Goal: Task Accomplishment & Management: Use online tool/utility

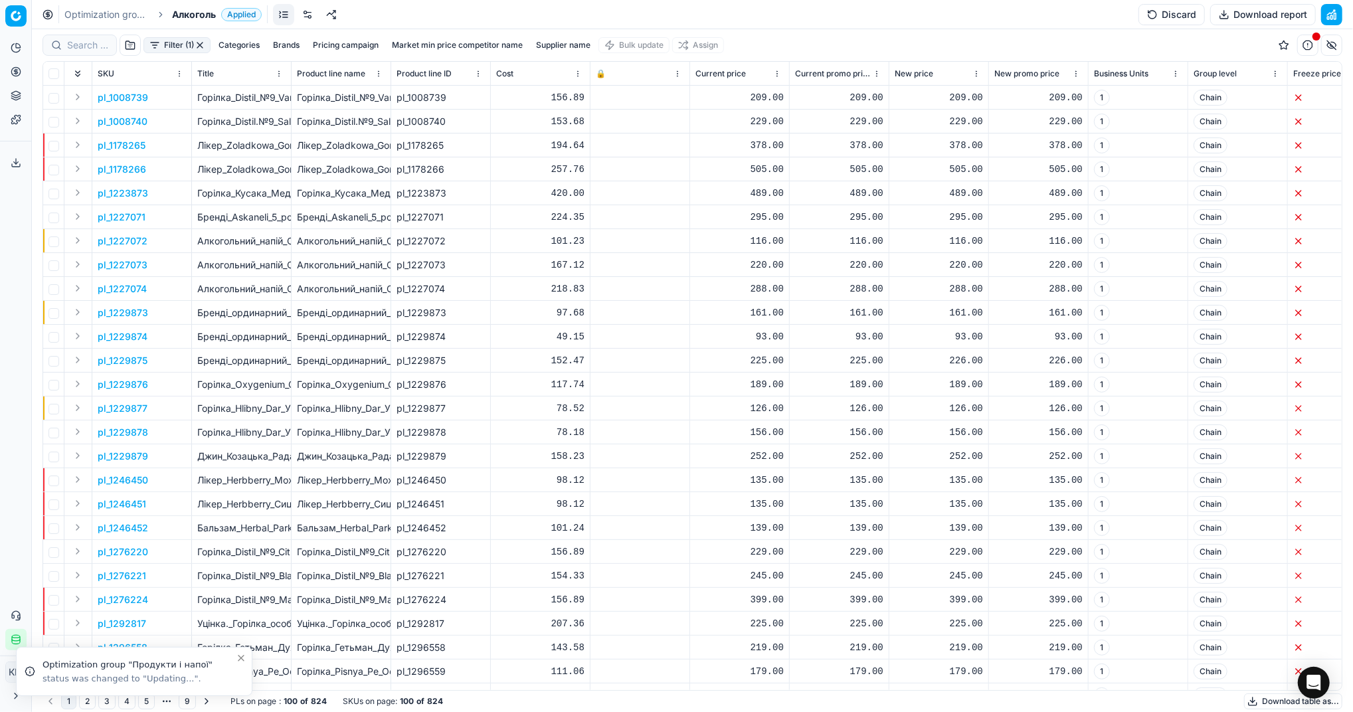
click at [1265, 706] on button "Download table as..." at bounding box center [1293, 702] width 98 height 16
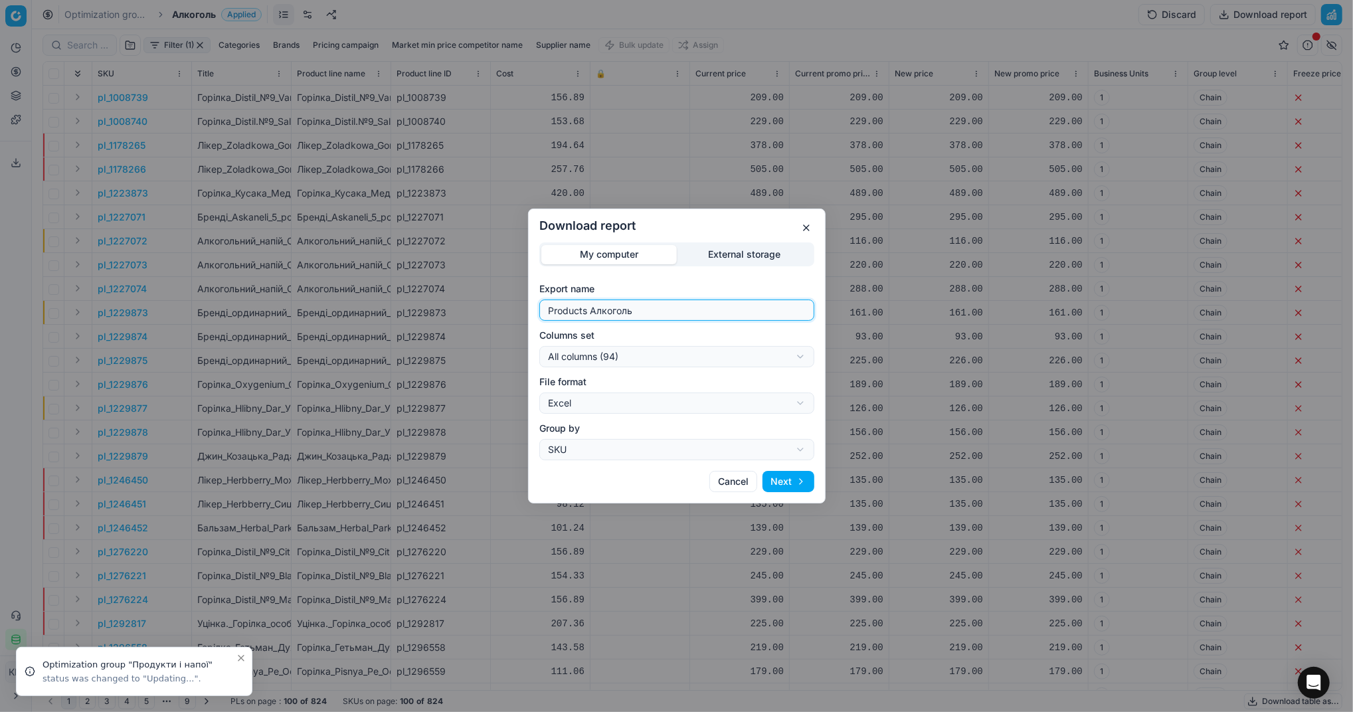
drag, startPoint x: 674, startPoint y: 302, endPoint x: 439, endPoint y: 301, distance: 235.2
click at [439, 301] on div "Download report My computer External storage Export name Products Алкоголь Colu…" at bounding box center [676, 356] width 1353 height 712
type input "Компетера 24.09.2025"
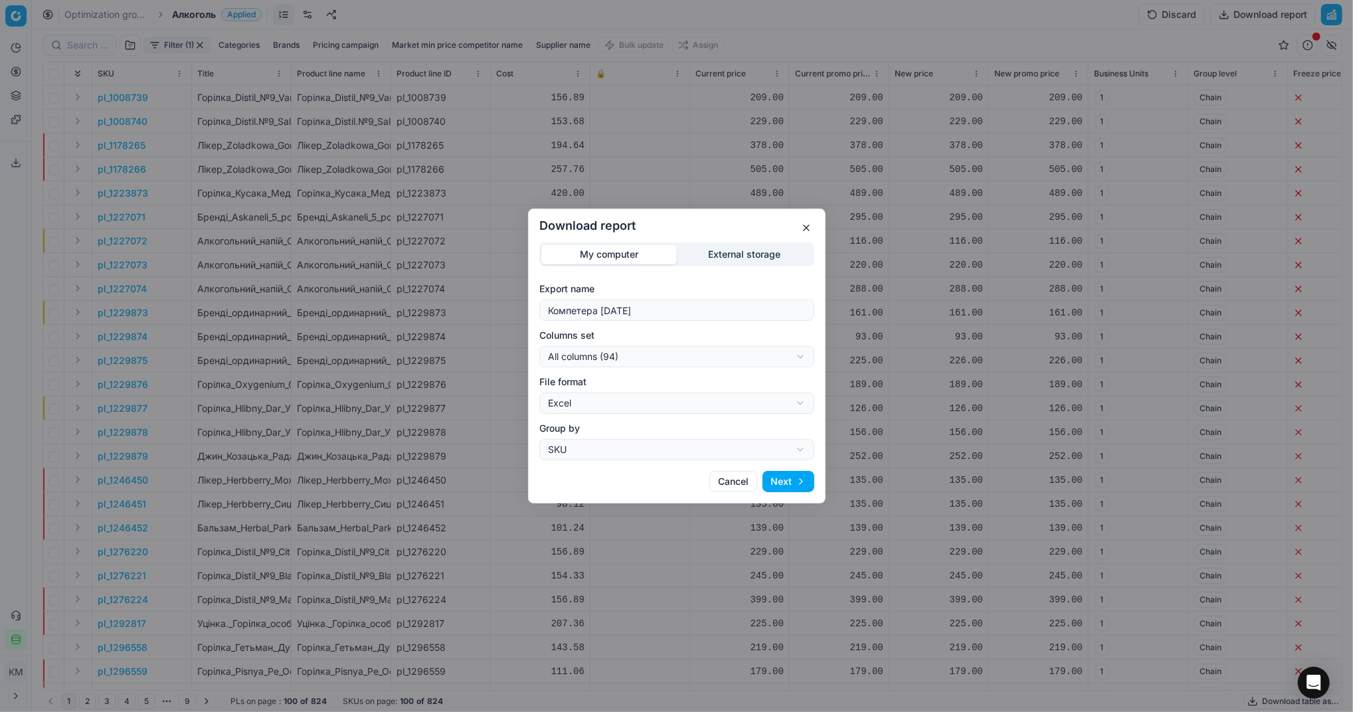
click at [788, 476] on button "Next" at bounding box center [789, 481] width 52 height 21
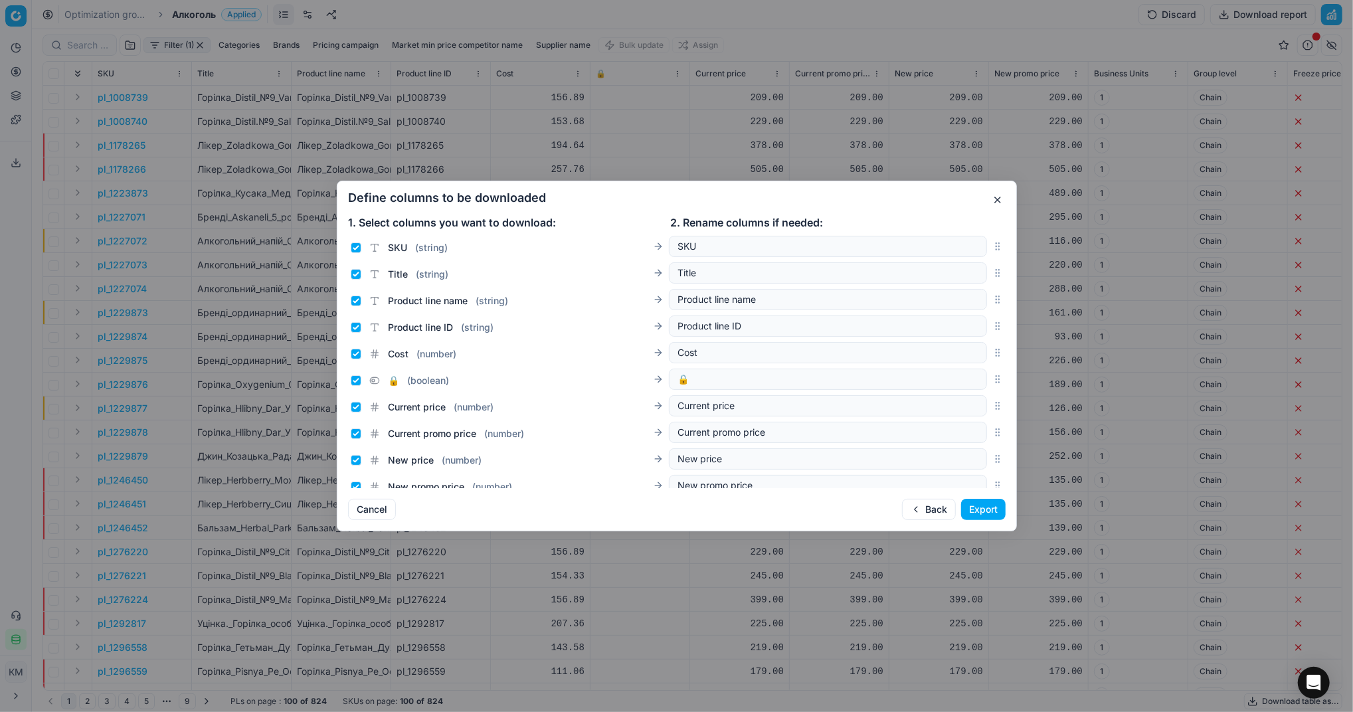
click at [976, 516] on button "Export" at bounding box center [983, 509] width 45 height 21
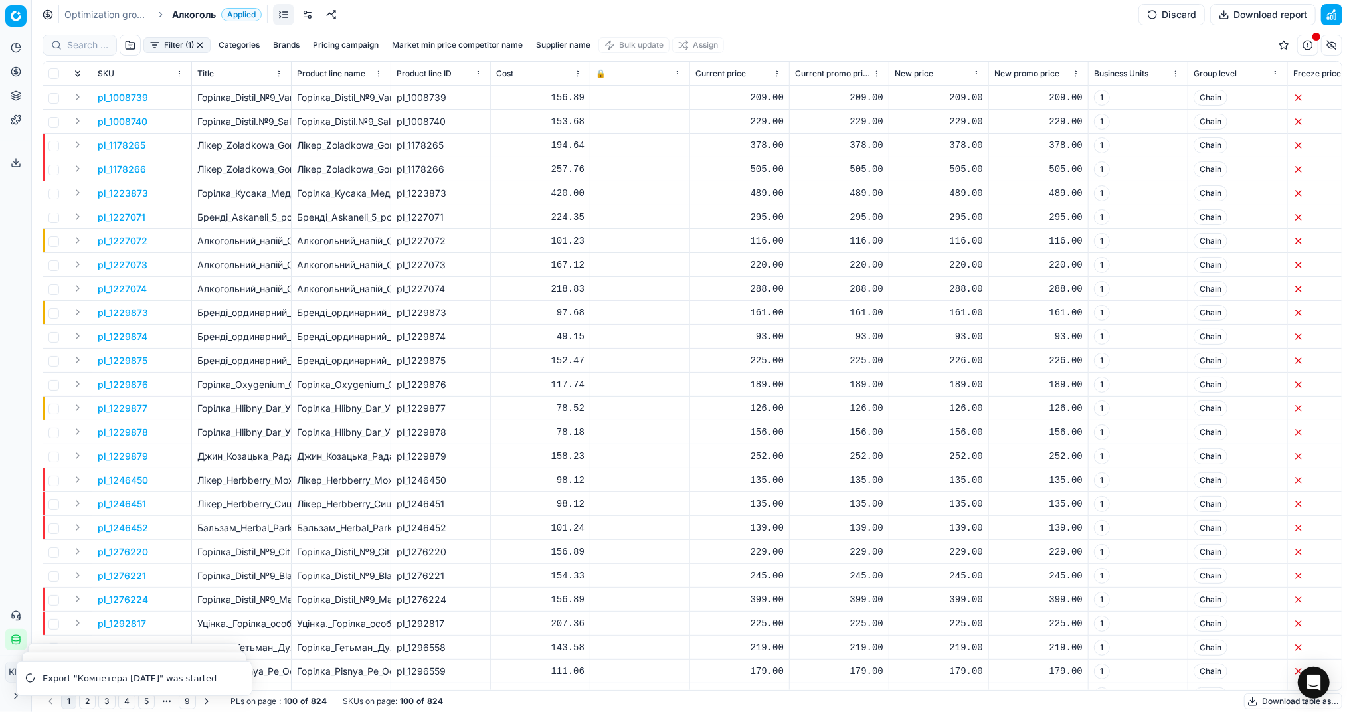
click at [20, 163] on icon at bounding box center [16, 162] width 11 height 11
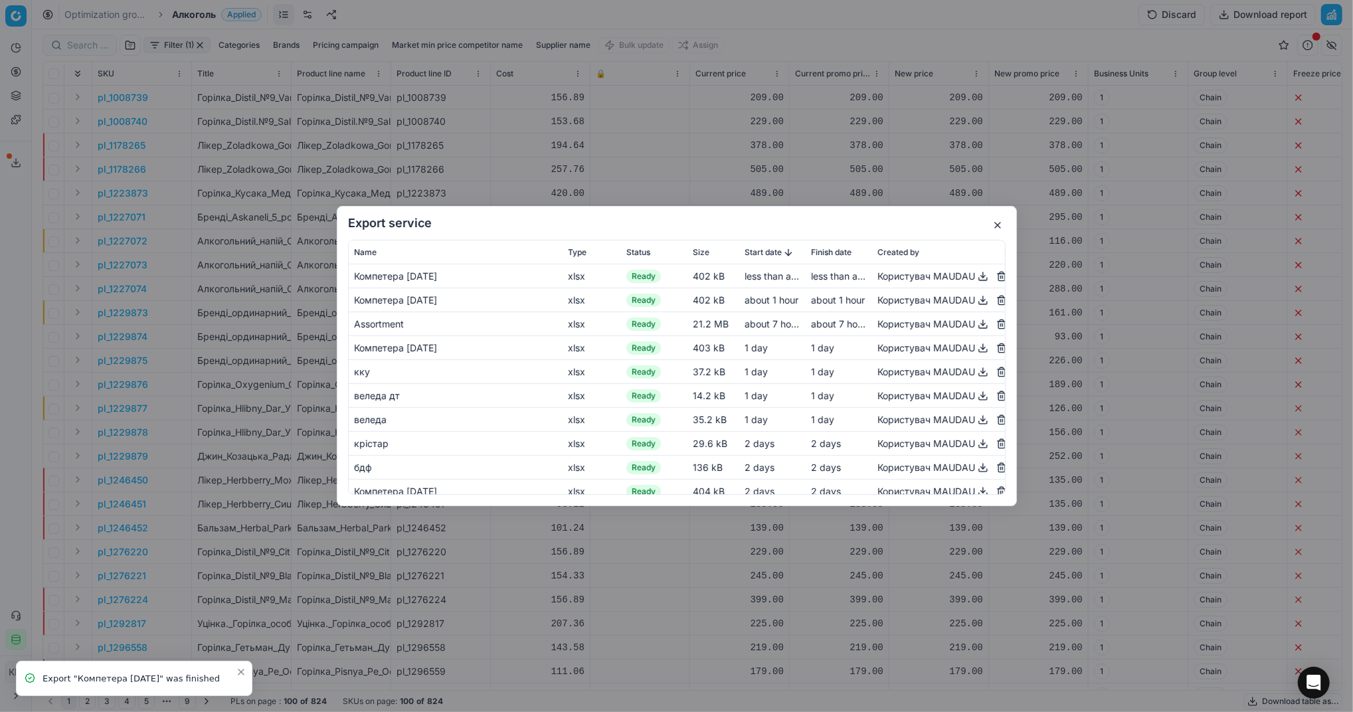
click at [975, 277] on button "button" at bounding box center [983, 276] width 16 height 16
drag, startPoint x: 443, startPoint y: 83, endPoint x: 407, endPoint y: 62, distance: 41.4
click at [443, 83] on div "Export service Name Type Status Size Start date Finish date Created by Компетер…" at bounding box center [676, 356] width 1353 height 712
